Goal: Information Seeking & Learning: Learn about a topic

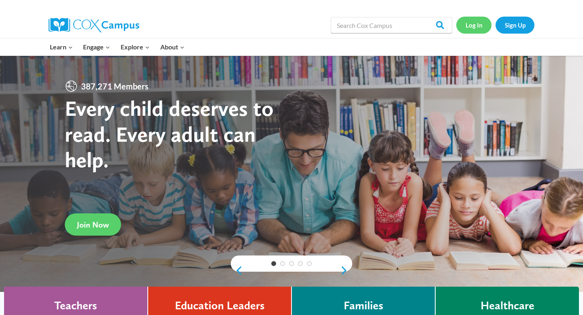
click at [472, 28] on link "Log In" at bounding box center [473, 25] width 35 height 17
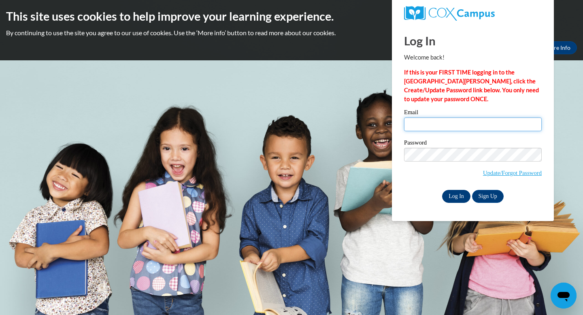
type input "lcarlini@senatobiaschools.com"
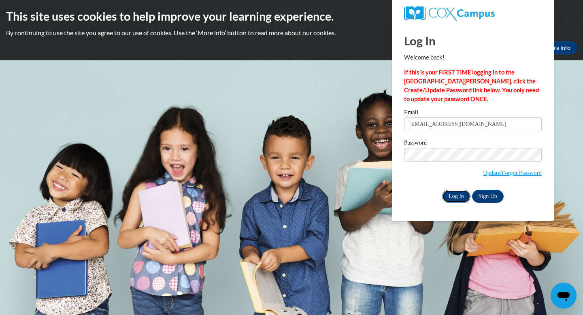
click at [450, 191] on input "Log In" at bounding box center [456, 196] width 28 height 13
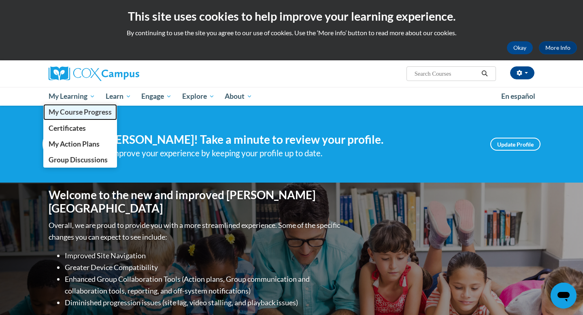
click at [75, 119] on link "My Course Progress" at bounding box center [80, 112] width 74 height 16
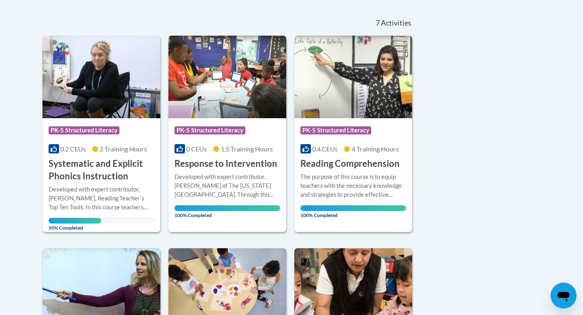
scroll to position [172, 0]
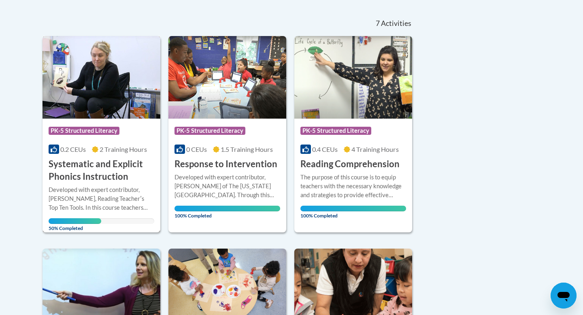
click at [97, 177] on h3 "Systematic and Explicit Phonics Instruction" at bounding box center [102, 170] width 106 height 25
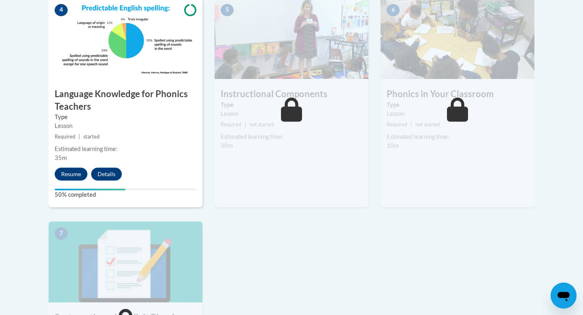
scroll to position [488, 0]
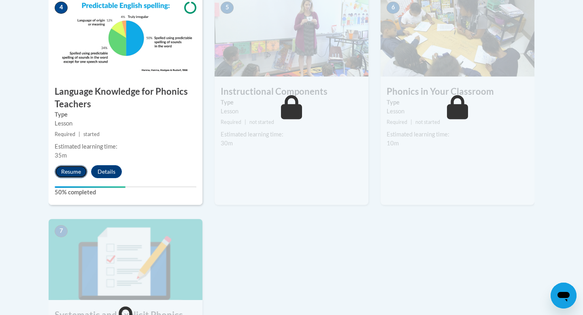
click at [68, 169] on button "Resume" at bounding box center [71, 171] width 33 height 13
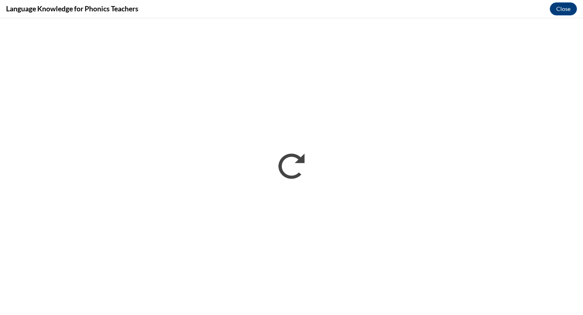
scroll to position [0, 0]
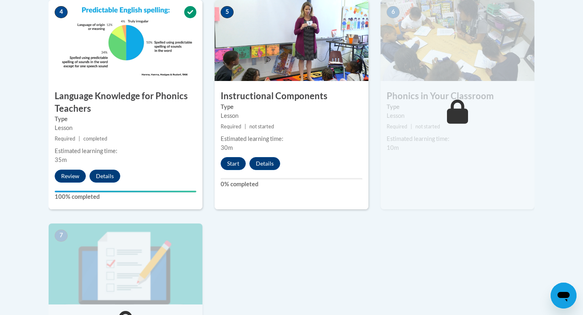
scroll to position [480, 0]
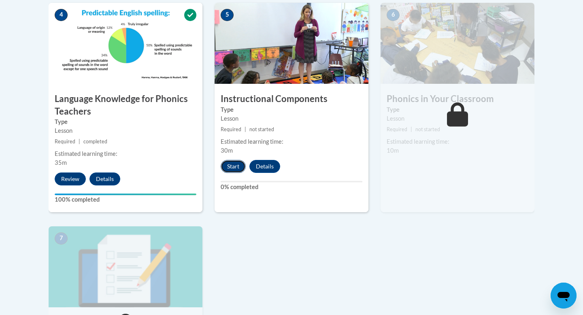
click at [230, 170] on button "Start" at bounding box center [233, 166] width 25 height 13
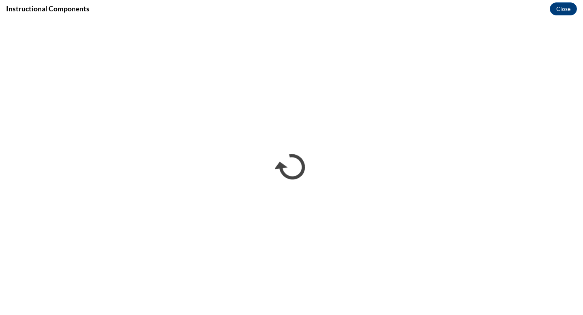
scroll to position [0, 0]
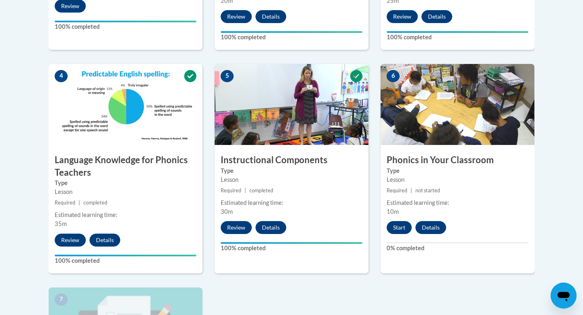
scroll to position [421, 0]
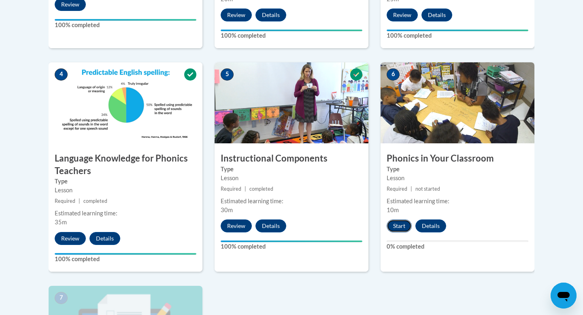
click at [398, 229] on button "Start" at bounding box center [399, 225] width 25 height 13
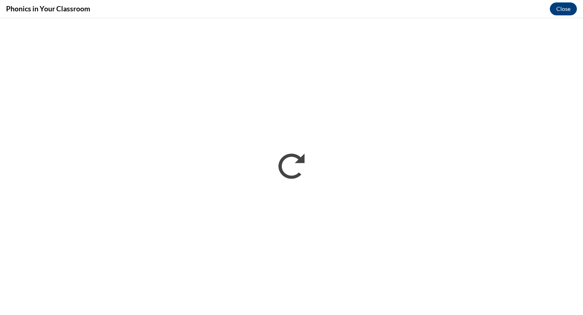
scroll to position [0, 0]
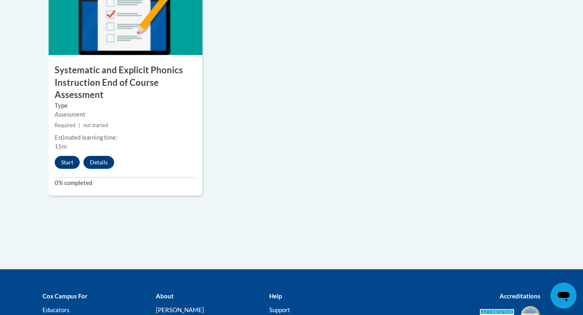
scroll to position [760, 0]
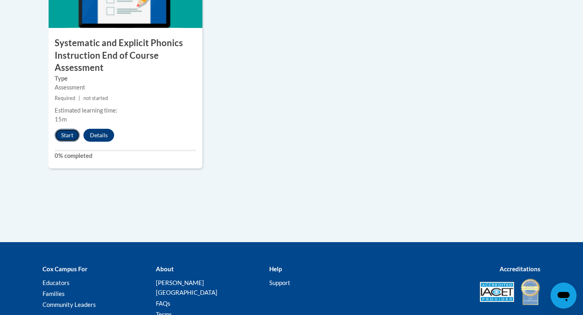
click at [71, 134] on button "Start" at bounding box center [67, 135] width 25 height 13
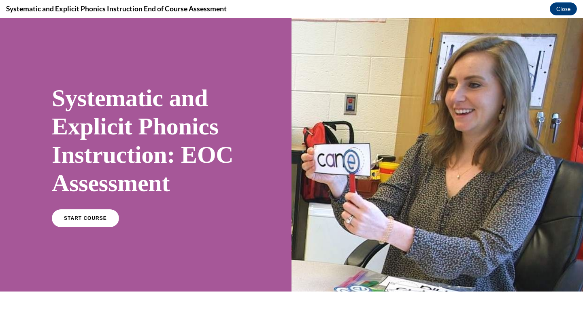
scroll to position [0, 0]
click at [66, 227] on div "START COURSE" at bounding box center [146, 221] width 188 height 25
click at [70, 211] on link "START COURSE" at bounding box center [85, 218] width 70 height 19
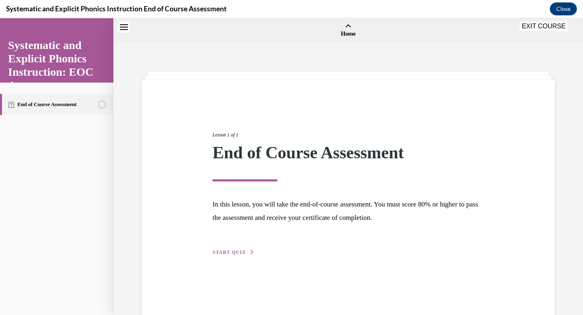
scroll to position [25, 0]
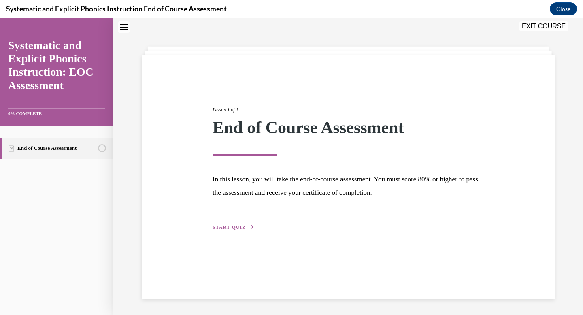
click at [240, 230] on button "START QUIZ" at bounding box center [234, 227] width 42 height 7
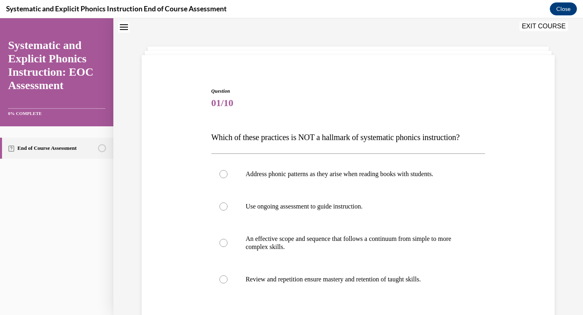
click at [327, 136] on span "Which of these practices is NOT a hallmark of systematic phonics instruction?" at bounding box center [335, 137] width 249 height 9
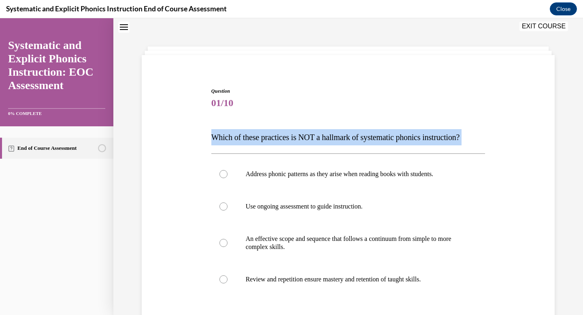
click at [327, 136] on span "Which of these practices is NOT a hallmark of systematic phonics instruction?" at bounding box center [335, 137] width 249 height 9
copy div "Which of these practices is NOT a hallmark of systematic phonics instruction?"
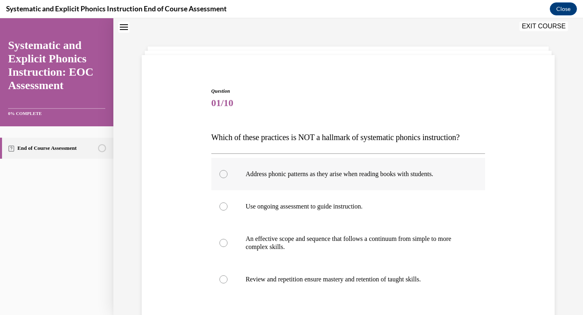
click at [279, 175] on p "Address phonic patterns as they arise when reading books with students." at bounding box center [355, 174] width 219 height 8
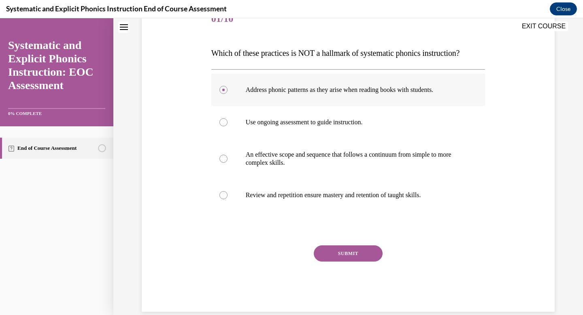
scroll to position [122, 0]
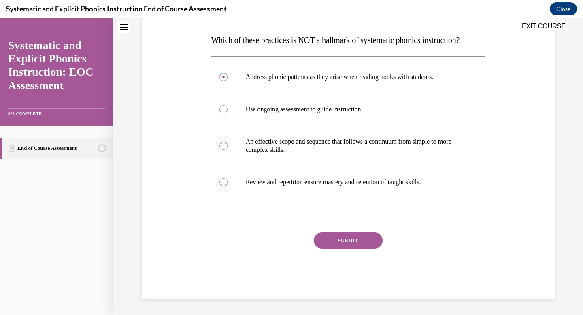
click at [354, 238] on button "SUBMIT" at bounding box center [348, 240] width 69 height 16
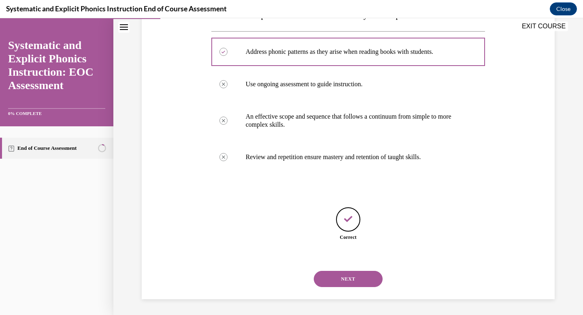
scroll to position [148, 0]
click at [351, 273] on button "NEXT" at bounding box center [348, 278] width 69 height 16
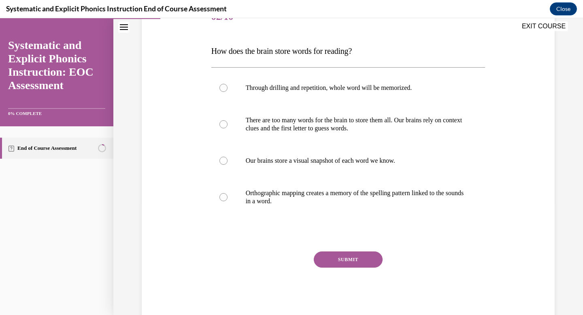
scroll to position [112, 0]
click at [337, 195] on p "Orthographic mapping creates a memory of the spelling pattern linked to the sou…" at bounding box center [355, 197] width 219 height 16
click at [330, 265] on button "SUBMIT" at bounding box center [348, 259] width 69 height 16
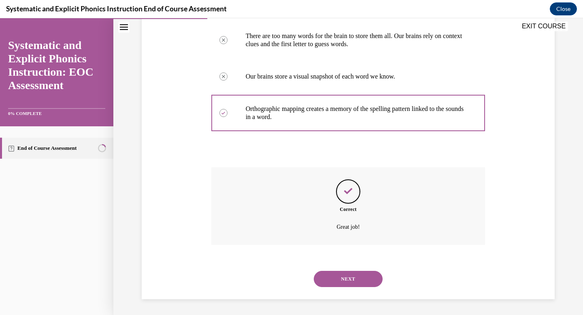
scroll to position [196, 0]
click at [330, 265] on div "NEXT" at bounding box center [348, 278] width 274 height 32
click at [330, 271] on button "NEXT" at bounding box center [348, 278] width 69 height 16
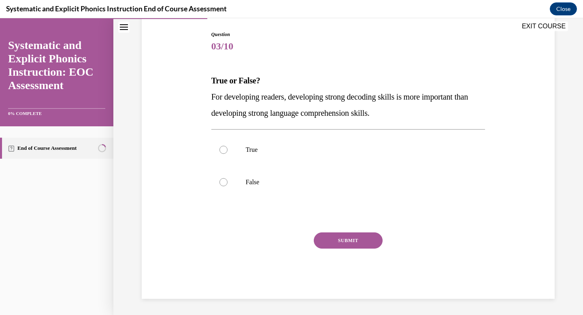
scroll to position [82, 0]
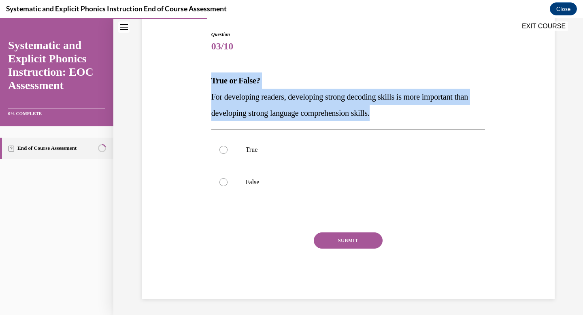
drag, startPoint x: 409, startPoint y: 113, endPoint x: 188, endPoint y: 77, distance: 224.4
click at [188, 77] on div "Question 03/10 True or False? For developing readers, developing strong decodin…" at bounding box center [348, 152] width 417 height 292
copy div "True or False? For developing readers, developing strong decoding skills is mor…"
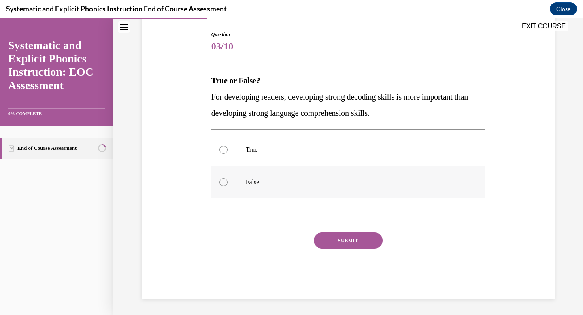
click at [223, 191] on div at bounding box center [348, 182] width 274 height 32
click at [355, 240] on button "SUBMIT" at bounding box center [348, 240] width 69 height 16
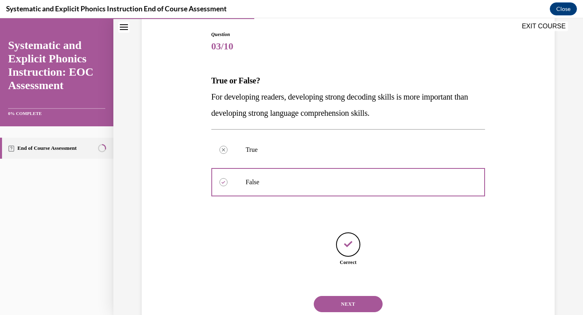
scroll to position [107, 0]
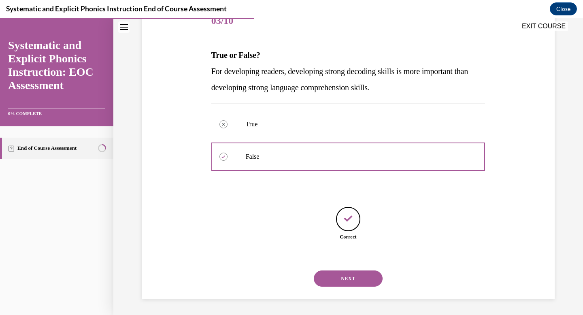
click at [338, 270] on button "NEXT" at bounding box center [348, 278] width 69 height 16
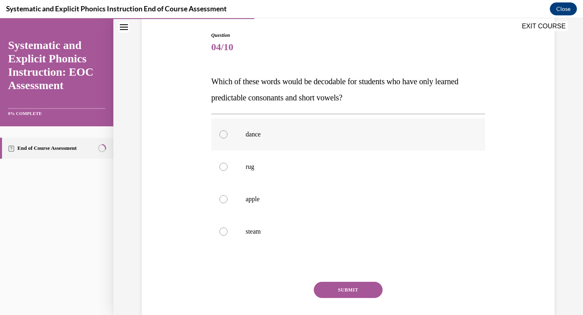
scroll to position [82, 0]
click at [313, 167] on p "rug" at bounding box center [355, 166] width 219 height 8
click at [343, 290] on button "SUBMIT" at bounding box center [348, 289] width 69 height 16
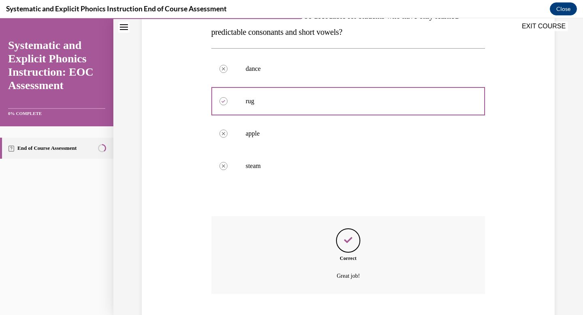
scroll to position [196, 0]
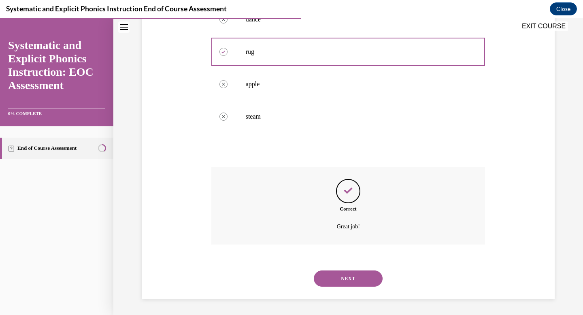
click at [343, 288] on div "NEXT" at bounding box center [348, 278] width 274 height 32
click at [340, 283] on button "NEXT" at bounding box center [348, 278] width 69 height 16
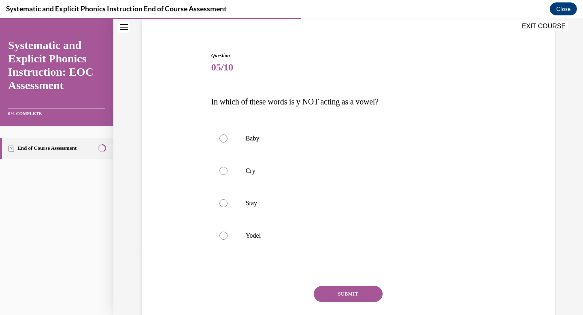
scroll to position [61, 0]
click at [307, 225] on div at bounding box center [348, 235] width 274 height 32
click at [338, 292] on button "SUBMIT" at bounding box center [348, 293] width 69 height 16
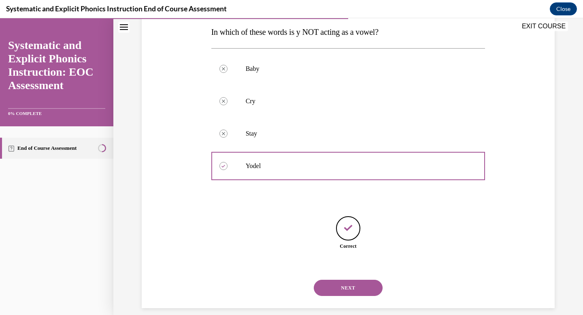
scroll to position [140, 0]
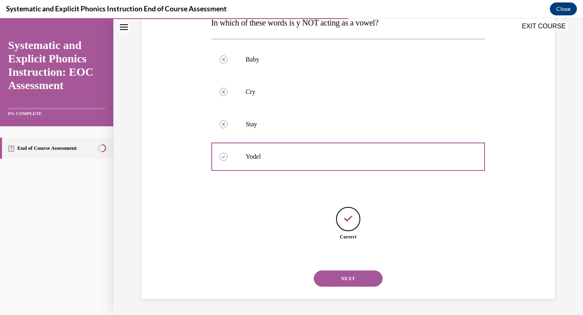
click at [336, 285] on button "NEXT" at bounding box center [348, 278] width 69 height 16
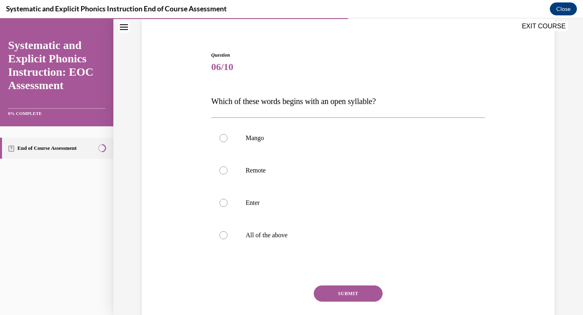
scroll to position [63, 0]
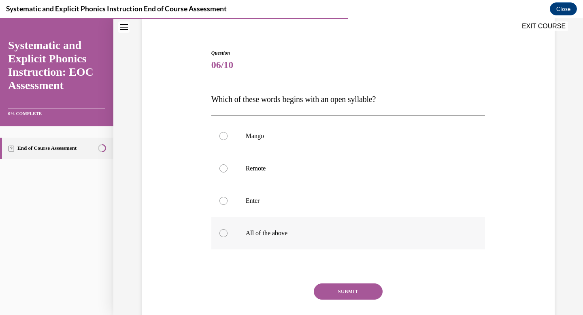
click at [300, 243] on div at bounding box center [348, 233] width 274 height 32
click at [343, 290] on button "SUBMIT" at bounding box center [348, 291] width 69 height 16
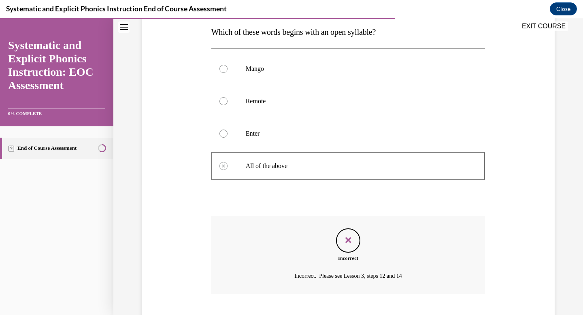
scroll to position [166, 0]
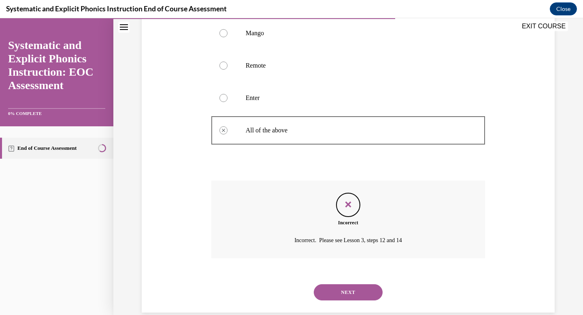
click at [343, 290] on button "NEXT" at bounding box center [348, 292] width 69 height 16
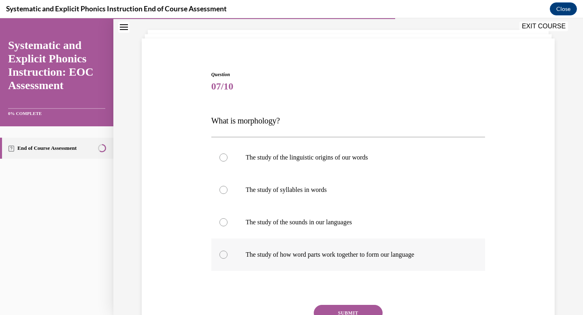
scroll to position [44, 0]
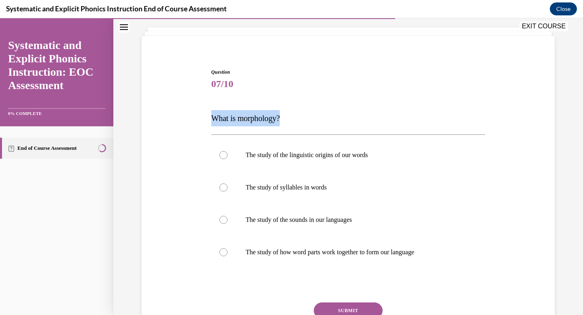
drag, startPoint x: 288, startPoint y: 121, endPoint x: 207, endPoint y: 119, distance: 80.6
click at [207, 119] on div "Question 07/10 What is morphology? The study of the linguistic origins of our w…" at bounding box center [348, 206] width 417 height 325
copy span "What is morphology?"
click at [333, 257] on div at bounding box center [348, 252] width 274 height 32
click at [332, 315] on button "SUBMIT" at bounding box center [348, 310] width 69 height 16
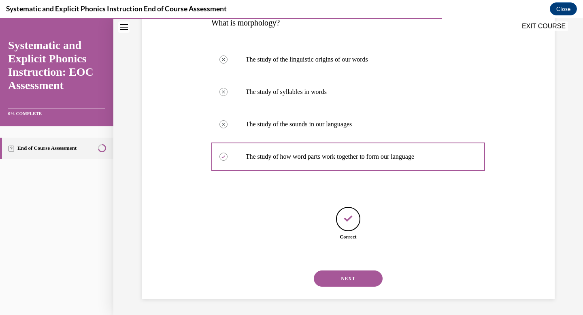
click at [338, 280] on button "NEXT" at bounding box center [348, 278] width 69 height 16
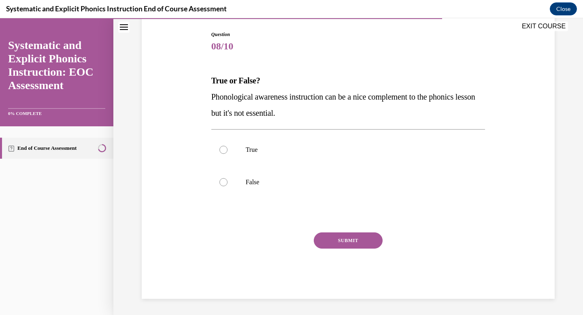
scroll to position [82, 0]
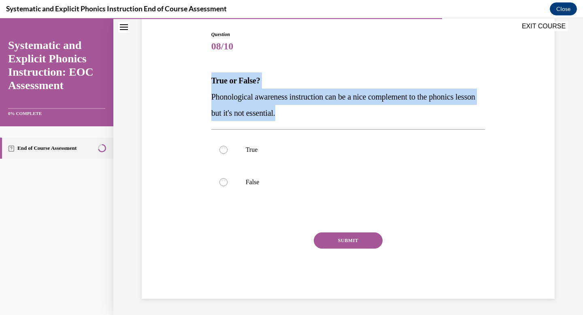
drag, startPoint x: 329, startPoint y: 111, endPoint x: 199, endPoint y: 79, distance: 133.3
click at [199, 79] on div "Question 08/10 True or False? Phonological awareness instruction can be a nice …" at bounding box center [348, 152] width 417 height 292
copy div "True or False? Phonological awareness instruction can be a nice complement to t…"
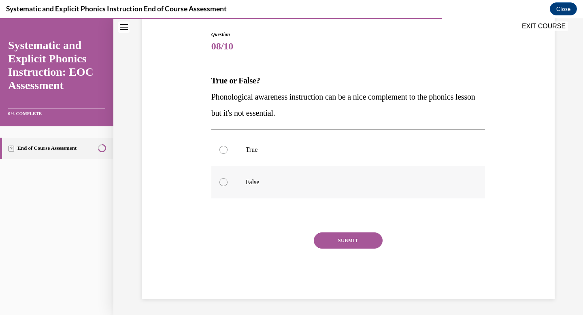
click at [239, 179] on div at bounding box center [348, 182] width 274 height 32
click at [334, 244] on button "SUBMIT" at bounding box center [348, 240] width 69 height 16
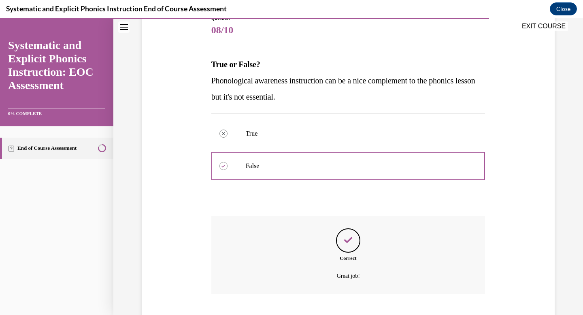
scroll to position [147, 0]
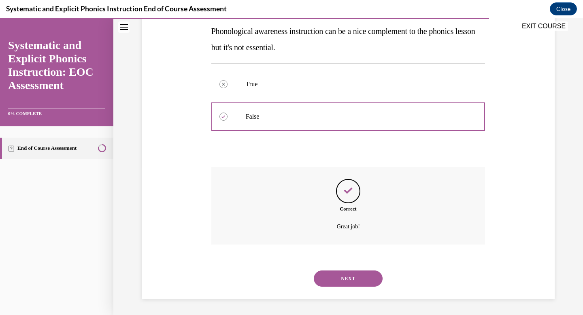
click at [339, 279] on button "NEXT" at bounding box center [348, 278] width 69 height 16
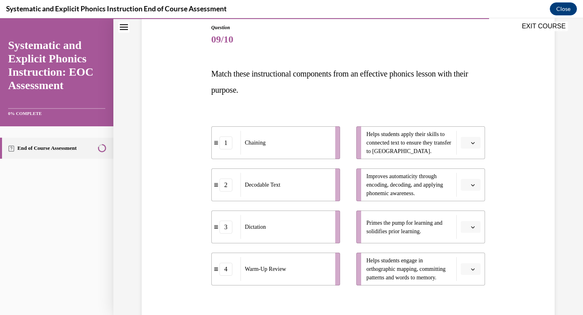
scroll to position [141, 0]
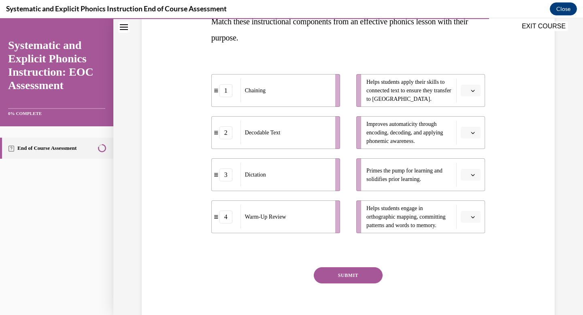
click at [472, 173] on icon "button" at bounding box center [473, 175] width 4 height 4
click at [470, 257] on div "4" at bounding box center [470, 257] width 20 height 16
click at [473, 215] on icon "button" at bounding box center [473, 217] width 4 height 4
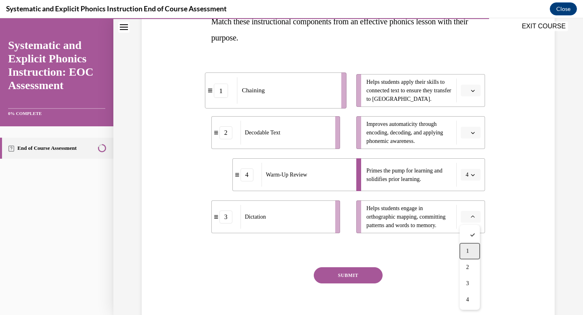
click at [474, 256] on div "1" at bounding box center [470, 251] width 20 height 16
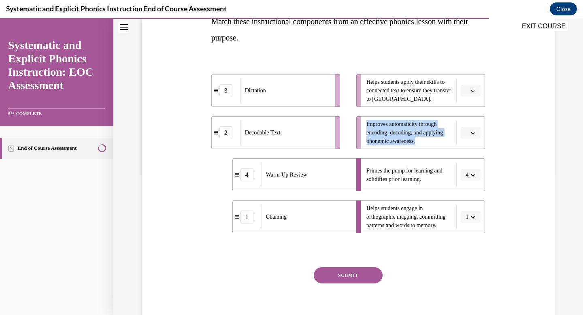
drag, startPoint x: 427, startPoint y: 147, endPoint x: 364, endPoint y: 125, distance: 66.3
click at [364, 125] on li "Improves automaticity through encoding, decoding, and applying phonemic awarene…" at bounding box center [420, 132] width 129 height 33
copy span "Improves automaticity through encoding, decoding, and applying phonemic awarene…"
click at [468, 134] on span "Please select an option" at bounding box center [467, 133] width 3 height 8
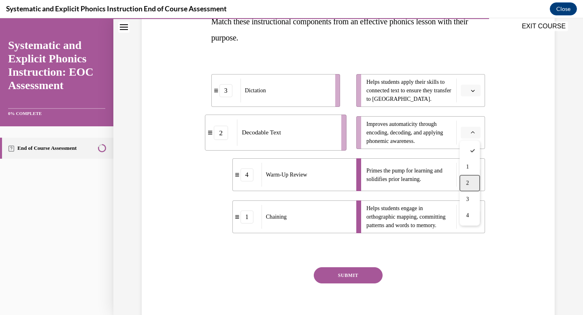
click at [469, 179] on div "2" at bounding box center [470, 183] width 20 height 16
click at [473, 91] on icon "button" at bounding box center [473, 91] width 4 height 2
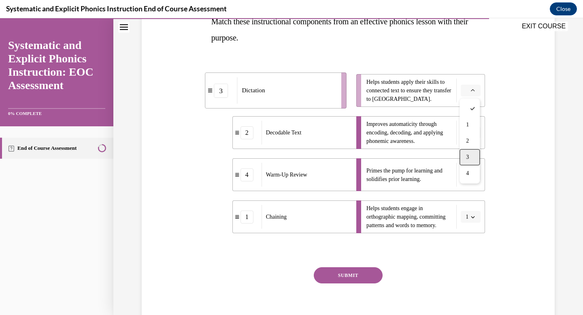
click at [469, 154] on div "3" at bounding box center [470, 157] width 20 height 16
click at [360, 270] on button "SUBMIT" at bounding box center [348, 275] width 69 height 16
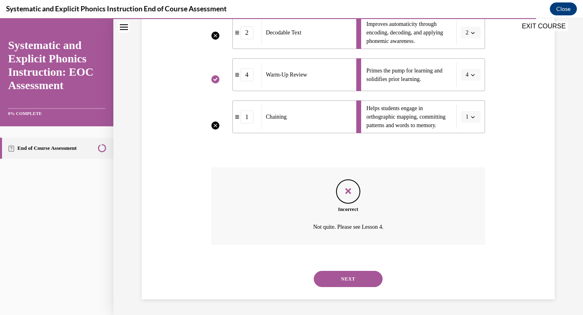
scroll to position [241, 0]
click at [357, 281] on button "NEXT" at bounding box center [348, 278] width 69 height 16
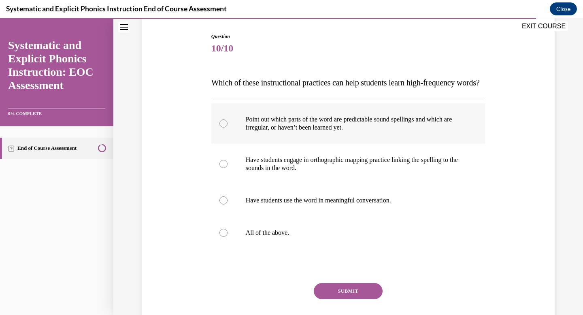
scroll to position [88, 0]
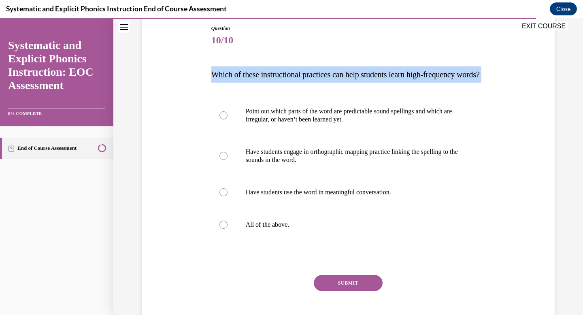
drag, startPoint x: 244, startPoint y: 91, endPoint x: 204, endPoint y: 76, distance: 43.2
click at [204, 76] on div "Question 10/10 Which of these instructional practices can help students learn h…" at bounding box center [348, 170] width 417 height 341
copy p "Which of these instructional practices can help students learn high-frequency w…"
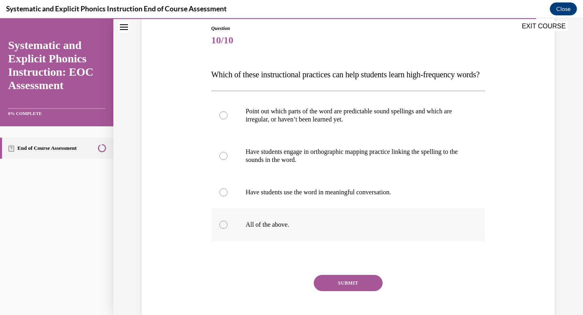
click at [263, 229] on p "All of the above." at bounding box center [355, 225] width 219 height 8
click at [346, 291] on button "SUBMIT" at bounding box center [348, 283] width 69 height 16
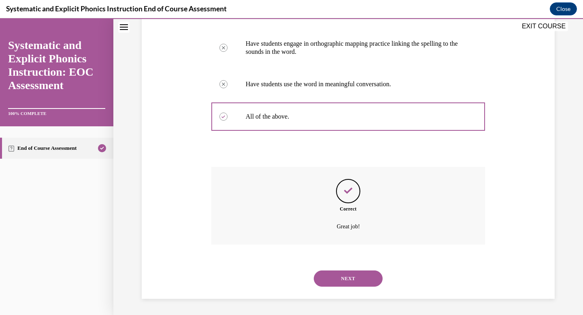
scroll to position [212, 0]
click at [344, 275] on button "NEXT" at bounding box center [348, 278] width 69 height 16
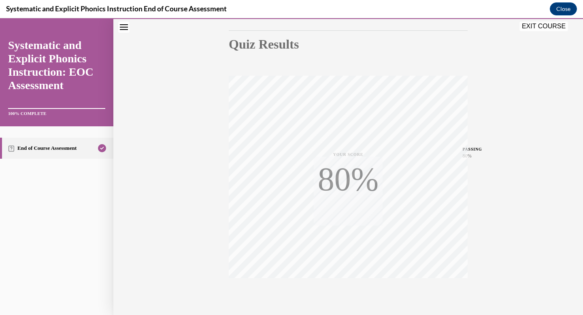
scroll to position [118, 0]
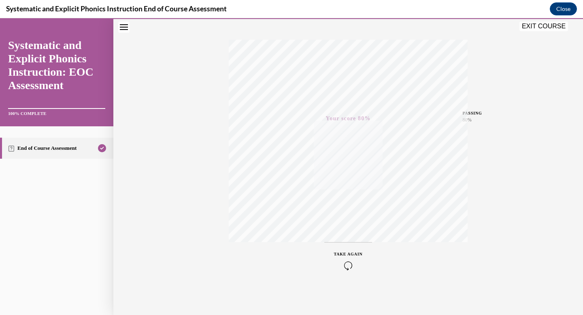
click at [539, 30] on button "EXIT COURSE" at bounding box center [544, 26] width 49 height 10
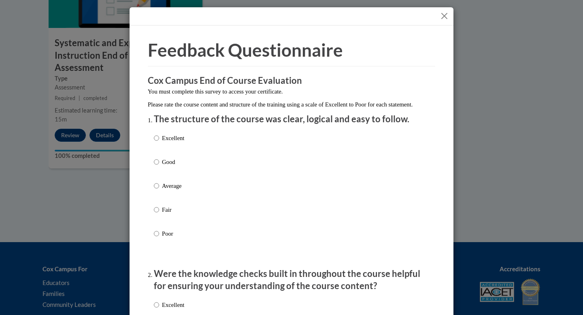
click at [302, 150] on div "Excellent Good Average Fair Poor" at bounding box center [291, 196] width 275 height 132
click at [172, 143] on p "Excellent" at bounding box center [173, 138] width 22 height 9
click at [159, 143] on input "Excellent" at bounding box center [156, 138] width 5 height 9
radio input "true"
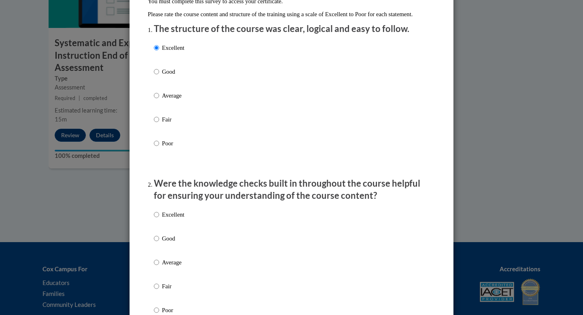
click at [176, 219] on p "Excellent" at bounding box center [173, 214] width 22 height 9
click at [159, 219] on input "Excellent" at bounding box center [156, 214] width 5 height 9
radio input "true"
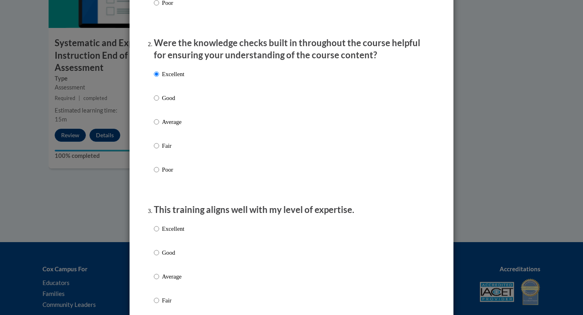
click at [171, 233] on p "Excellent" at bounding box center [173, 228] width 22 height 9
click at [159, 233] on input "Excellent" at bounding box center [156, 228] width 5 height 9
radio input "true"
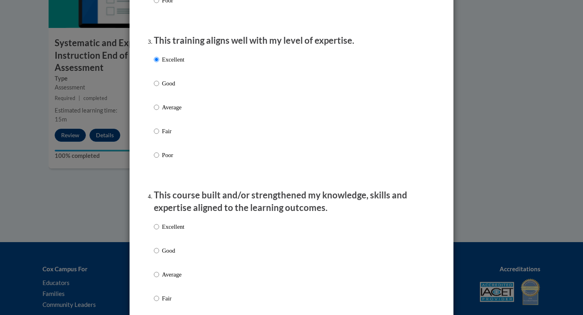
click at [173, 231] on p "Excellent" at bounding box center [173, 226] width 22 height 9
click at [159, 231] on input "Excellent" at bounding box center [156, 226] width 5 height 9
radio input "true"
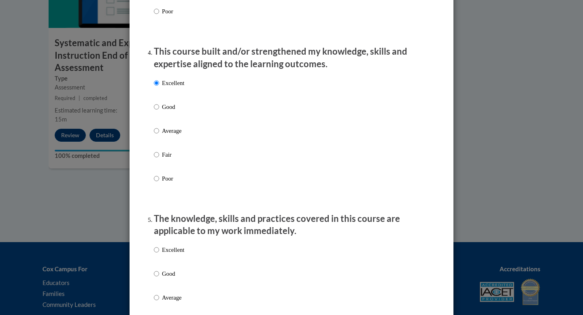
click at [172, 267] on label "Excellent" at bounding box center [169, 256] width 30 height 22
click at [159, 254] on input "Excellent" at bounding box center [156, 249] width 5 height 9
radio input "true"
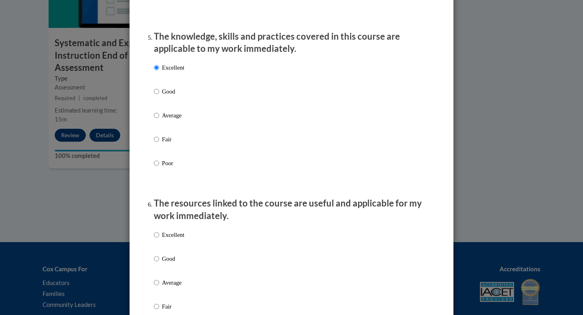
click at [177, 239] on p "Excellent" at bounding box center [173, 234] width 22 height 9
click at [159, 239] on input "Excellent" at bounding box center [156, 234] width 5 height 9
radio input "true"
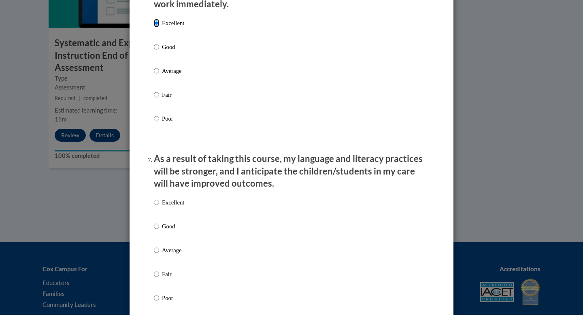
scroll to position [940, 0]
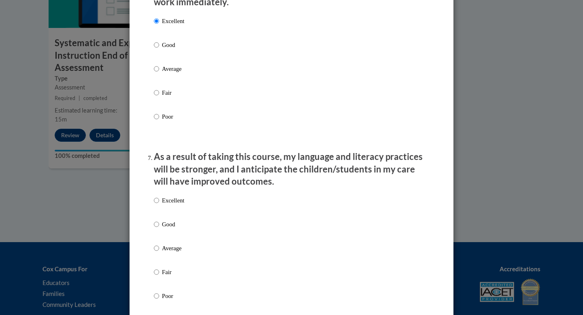
click at [180, 199] on li "As a result of taking this course, my language and literacy practices will be s…" at bounding box center [291, 237] width 275 height 173
click at [179, 205] on p "Excellent" at bounding box center [173, 200] width 22 height 9
click at [159, 205] on input "Excellent" at bounding box center [156, 200] width 5 height 9
radio input "true"
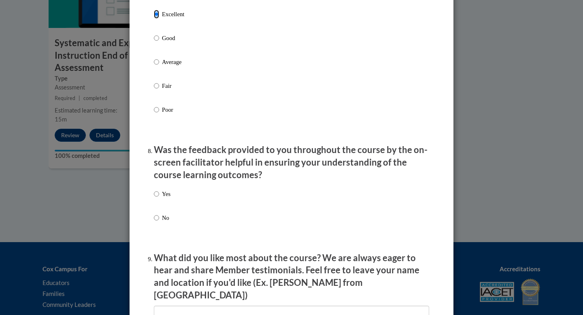
scroll to position [1131, 0]
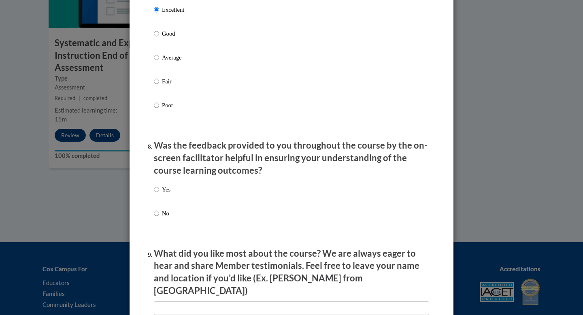
click at [166, 202] on label "Yes" at bounding box center [162, 196] width 17 height 22
click at [159, 194] on input "Yes" at bounding box center [156, 189] width 5 height 9
radio input "true"
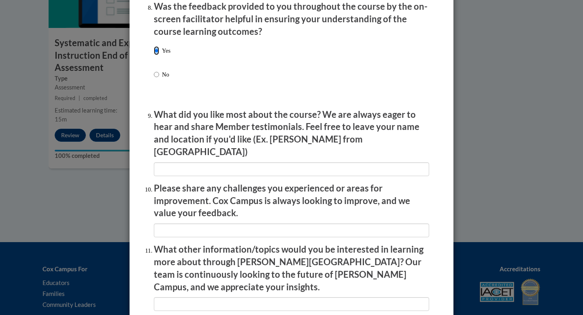
scroll to position [1369, 0]
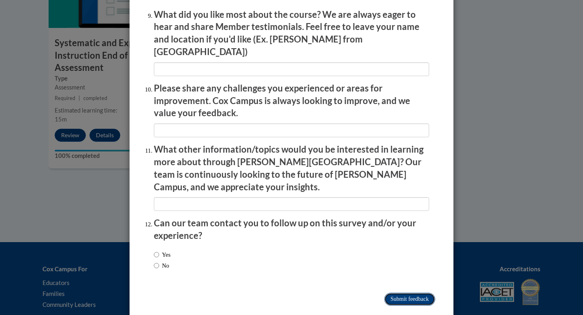
click at [398, 293] on input "Submit feedback" at bounding box center [409, 299] width 51 height 13
